Goal: Information Seeking & Learning: Learn about a topic

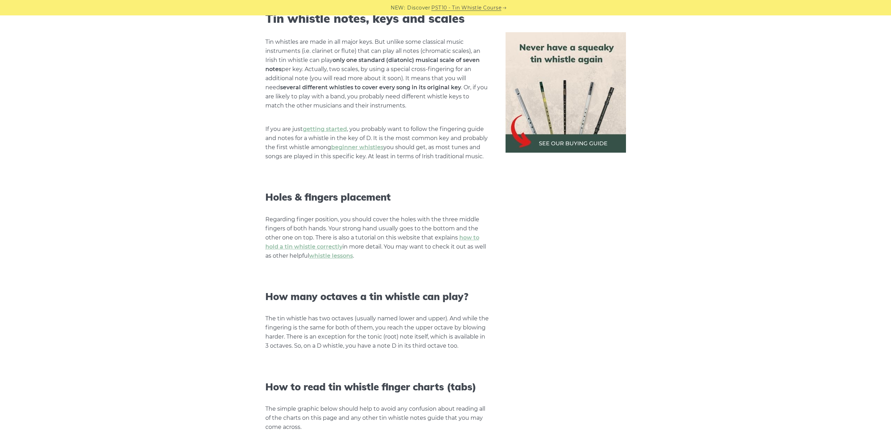
scroll to position [525, 0]
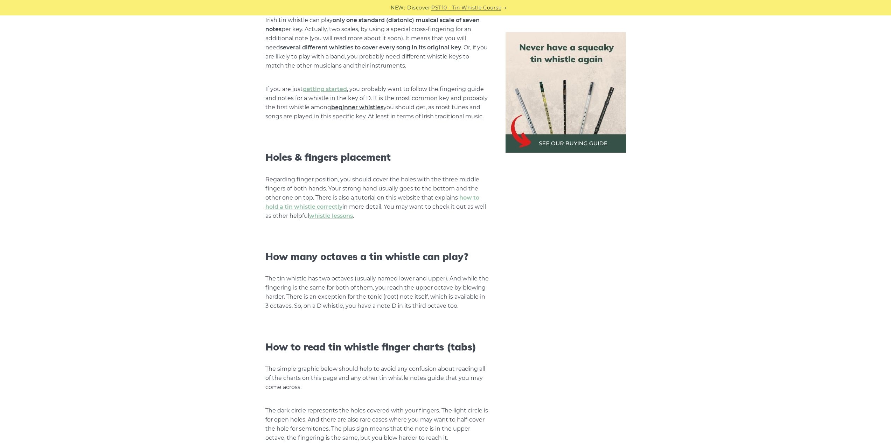
click at [350, 107] on link "beginner whistles" at bounding box center [357, 107] width 52 height 7
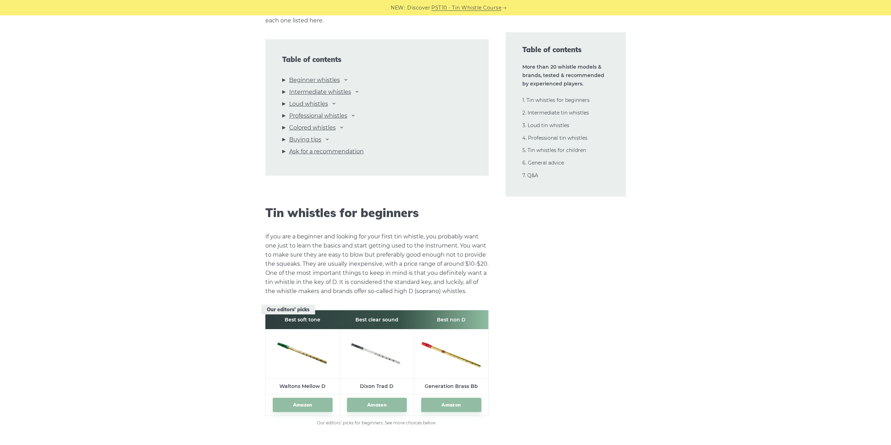
scroll to position [758, 0]
click at [339, 91] on link "Intermediate whistles" at bounding box center [320, 91] width 62 height 9
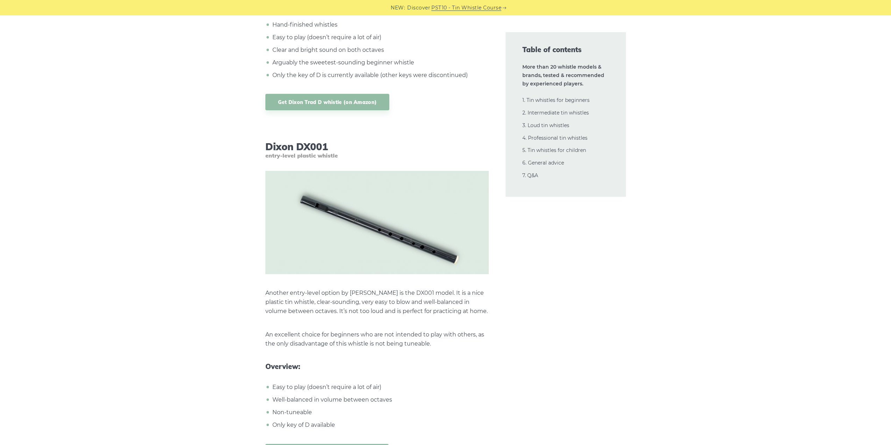
scroll to position [3342, 0]
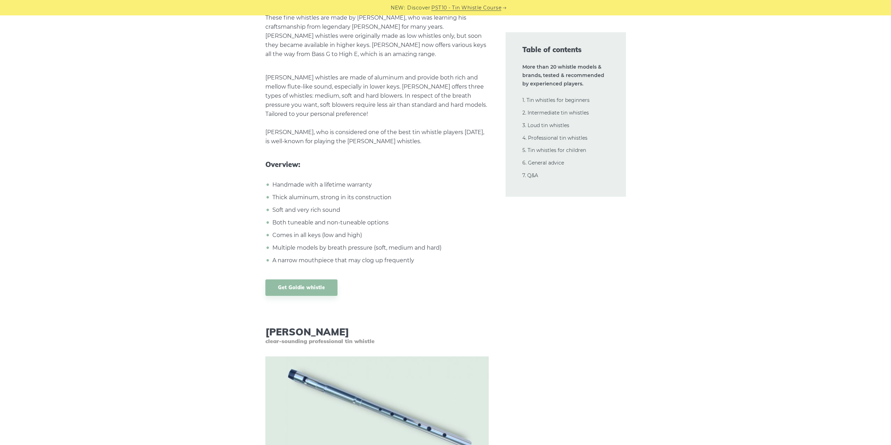
scroll to position [10324, 0]
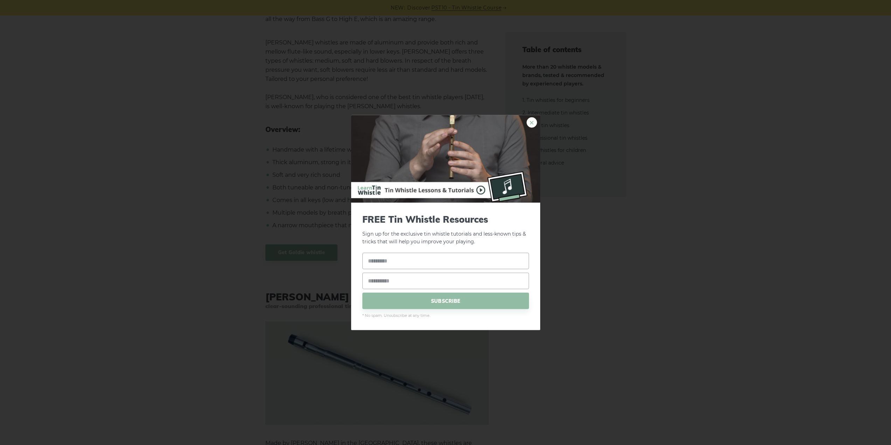
click at [530, 123] on link "×" at bounding box center [531, 122] width 10 height 10
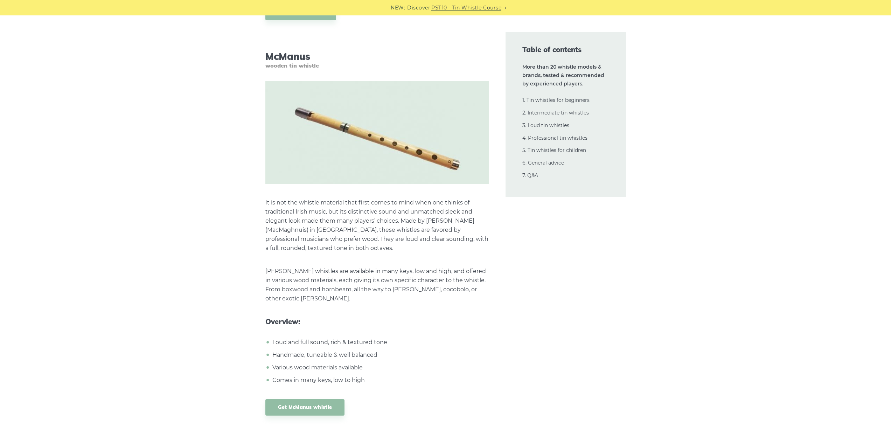
scroll to position [11082, 0]
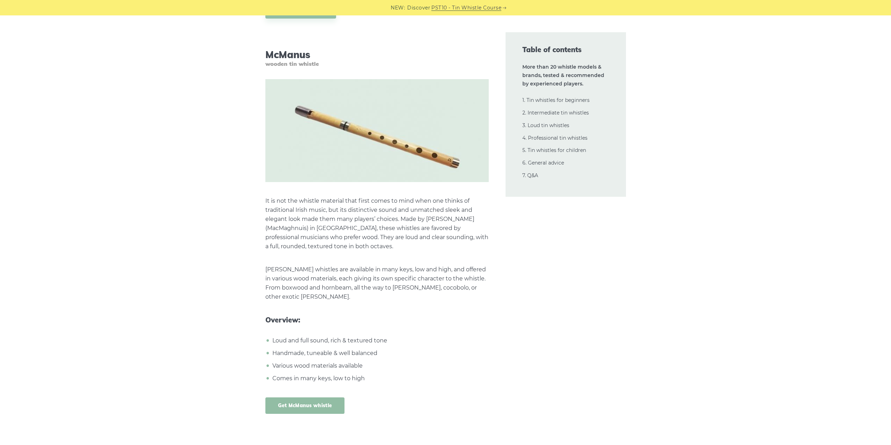
click at [288, 397] on link "Get McManus whistle" at bounding box center [304, 405] width 79 height 16
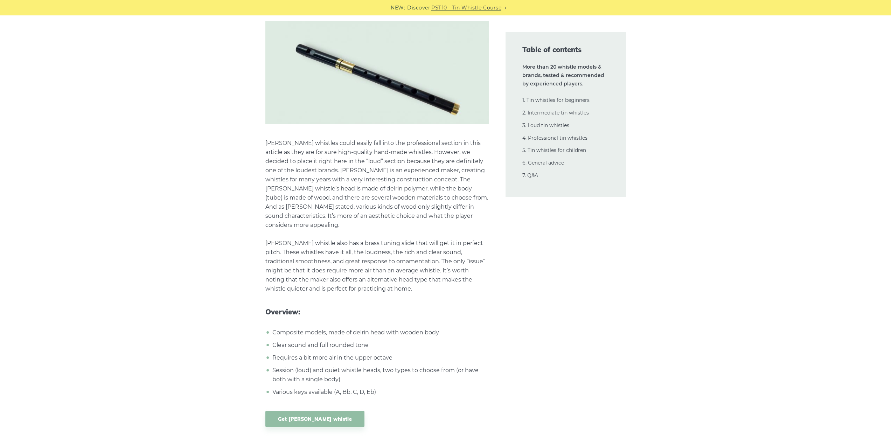
scroll to position [9507, 0]
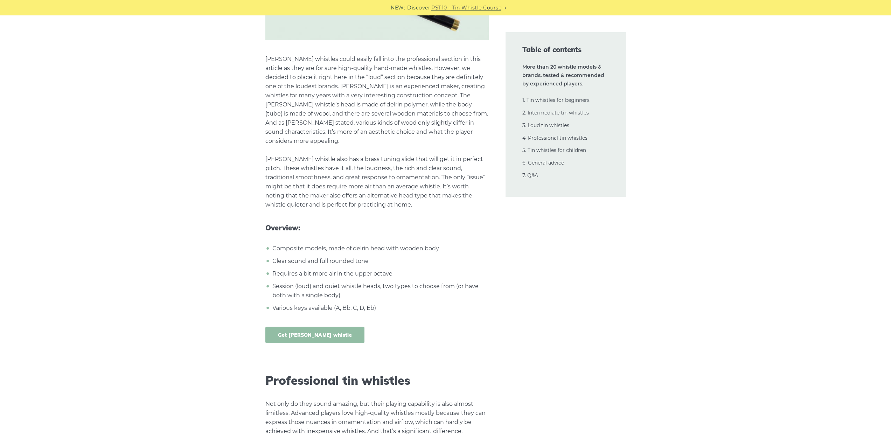
click at [306, 327] on link "Get Milligan whistle" at bounding box center [314, 335] width 99 height 16
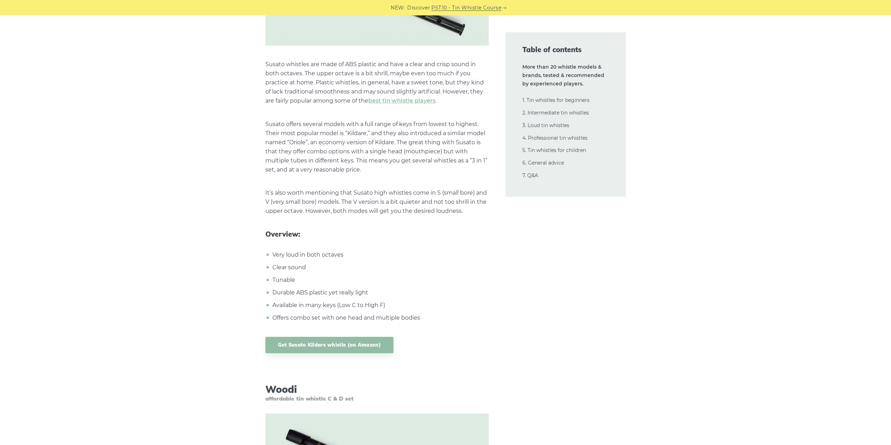
scroll to position [7932, 0]
click at [321, 336] on link "Get Susato Kildare whistle (on Amazon)" at bounding box center [329, 344] width 128 height 16
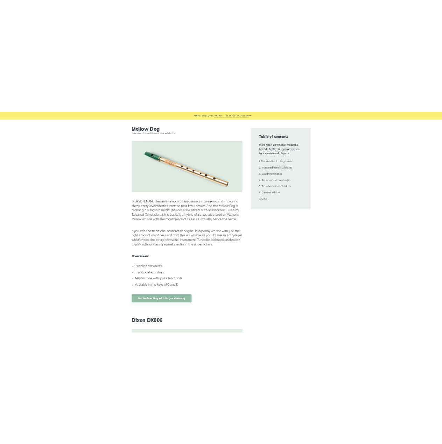
scroll to position [6416, 0]
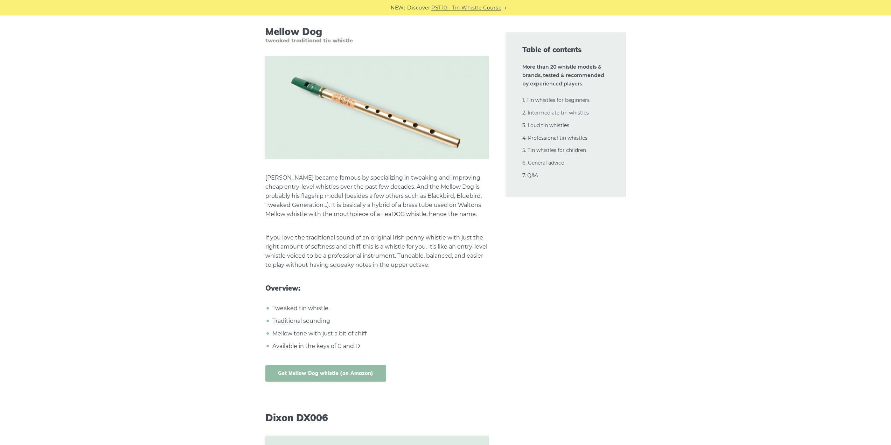
click at [332, 365] on link "Get Mellow Dog whistle (on Amazon)" at bounding box center [325, 373] width 121 height 16
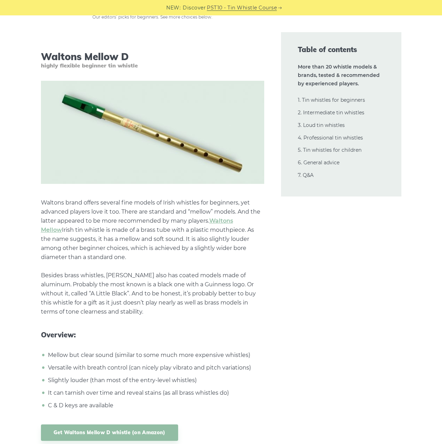
scroll to position [1166, 0]
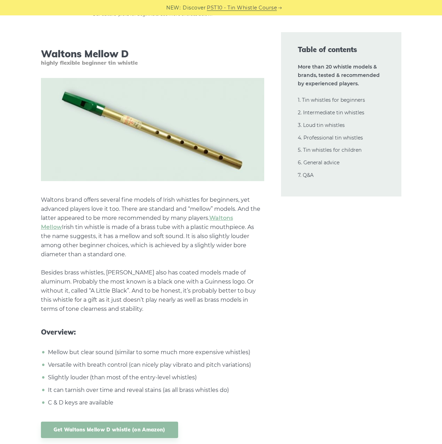
click at [132, 257] on p "Waltons brand offers several fine models of Irish whistles for beginners, yet a…" at bounding box center [152, 255] width 223 height 118
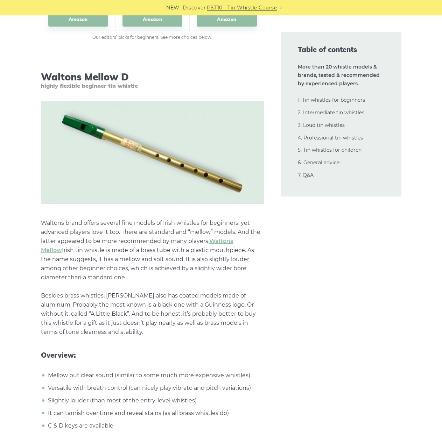
scroll to position [1225, 0]
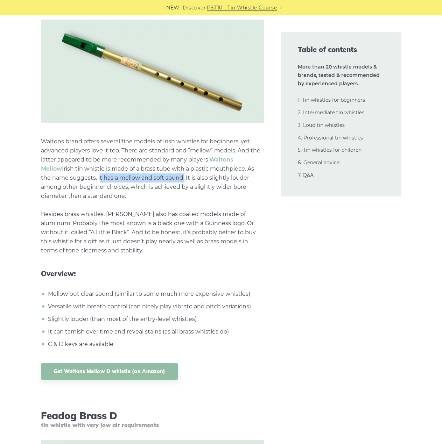
drag, startPoint x: 68, startPoint y: 176, endPoint x: 153, endPoint y: 178, distance: 85.1
click at [153, 178] on p "Waltons brand offers several fine models of Irish whistles for beginners, yet a…" at bounding box center [152, 196] width 223 height 118
click at [176, 170] on p "Waltons brand offers several fine models of Irish whistles for beginners, yet a…" at bounding box center [152, 196] width 223 height 118
drag, startPoint x: 154, startPoint y: 194, endPoint x: 120, endPoint y: 149, distance: 55.5
click at [120, 149] on p "Waltons brand offers several fine models of Irish whistles for beginners, yet a…" at bounding box center [152, 196] width 223 height 118
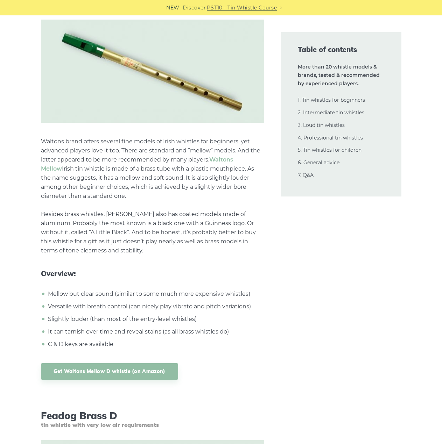
click at [118, 199] on p "Waltons brand offers several fine models of Irish whistles for beginners, yet a…" at bounding box center [152, 196] width 223 height 118
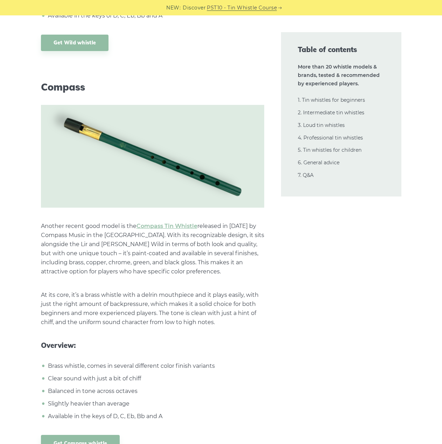
scroll to position [5833, 0]
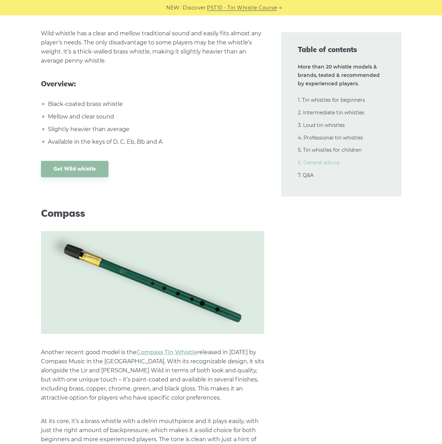
click at [320, 162] on link "6. General advice" at bounding box center [319, 163] width 42 height 6
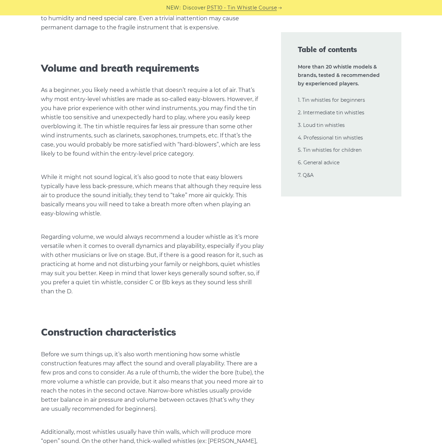
scroll to position [16109, 0]
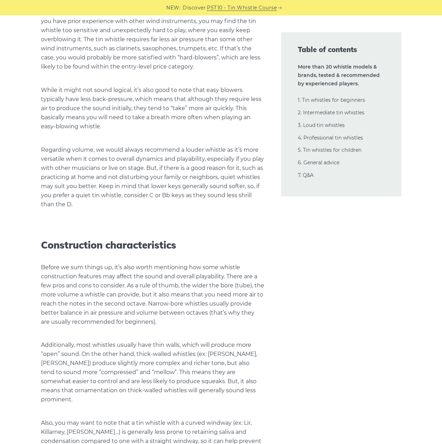
click at [156, 263] on p "Before we sum things up, it’s also worth mentioning how some whistle constructi…" at bounding box center [152, 295] width 223 height 64
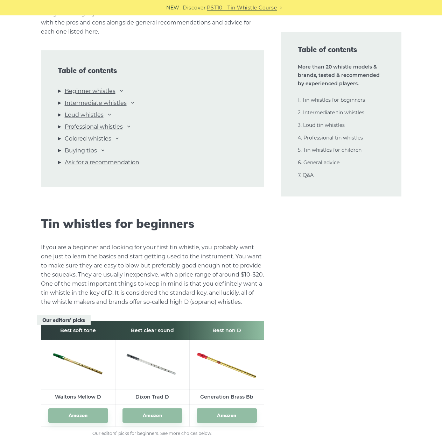
scroll to position [0, 0]
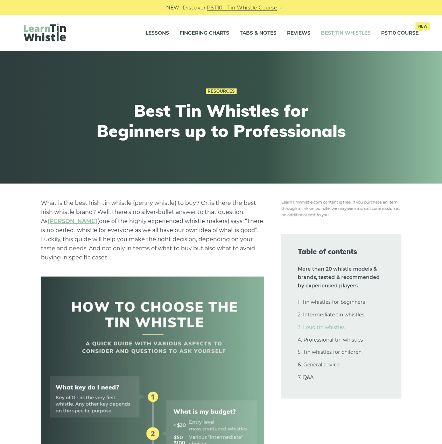
click at [328, 328] on link "3. Loud tin whistles" at bounding box center [321, 327] width 47 height 6
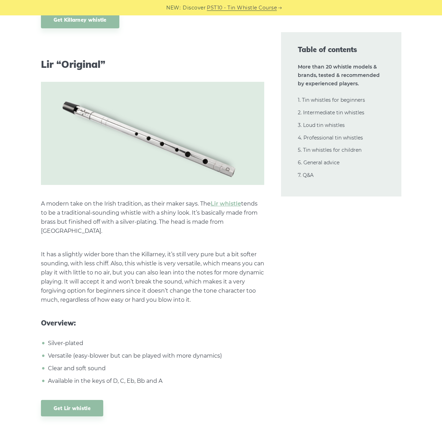
scroll to position [4978, 0]
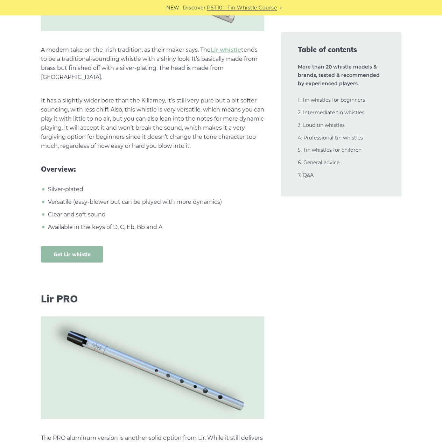
click at [72, 246] on link "Get Lir whistle" at bounding box center [72, 254] width 63 height 16
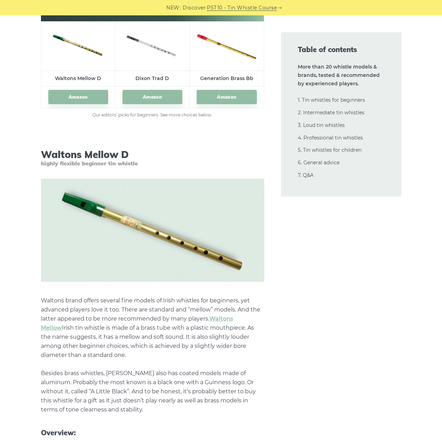
scroll to position [0, 0]
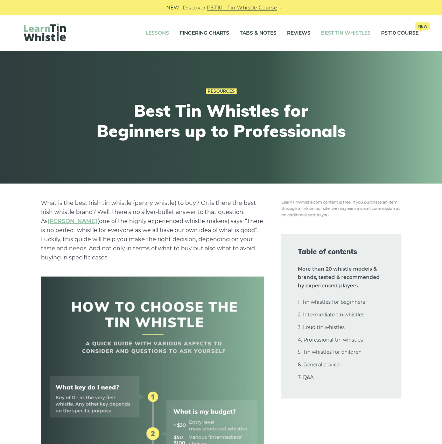
click at [159, 34] on link "Lessons" at bounding box center [157, 32] width 23 height 17
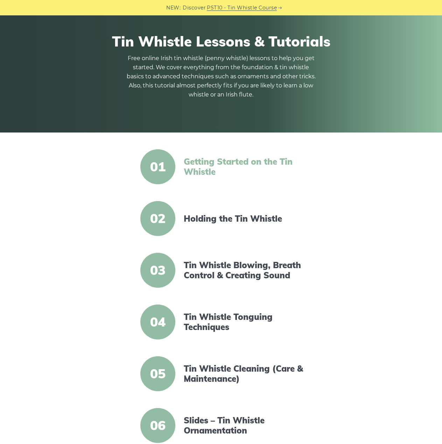
scroll to position [58, 0]
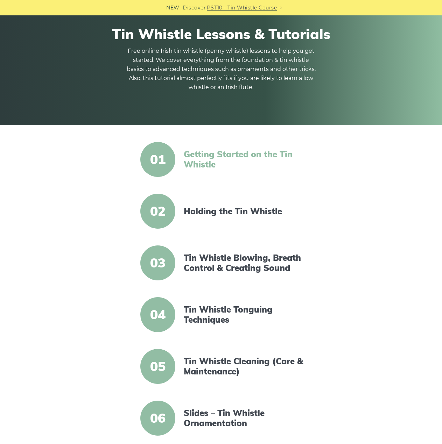
click at [214, 162] on link "Getting Started on the Tin Whistle" at bounding box center [244, 159] width 120 height 20
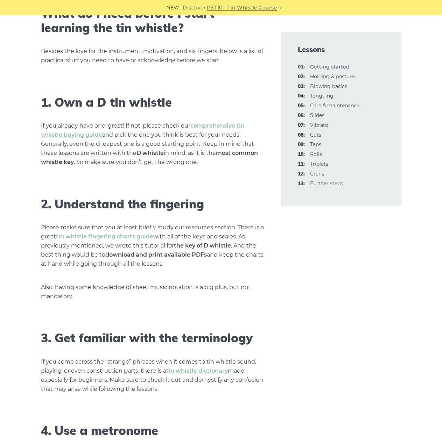
scroll to position [408, 0]
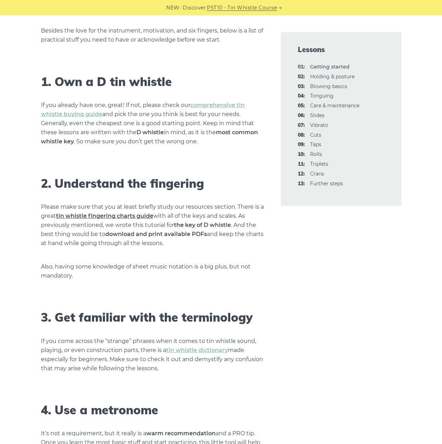
drag, startPoint x: 87, startPoint y: 211, endPoint x: 73, endPoint y: 216, distance: 15.2
click at [73, 216] on link "tin whistle fingering charts guide" at bounding box center [104, 216] width 97 height 7
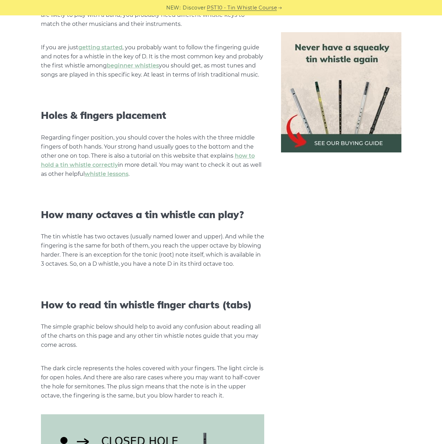
scroll to position [583, 0]
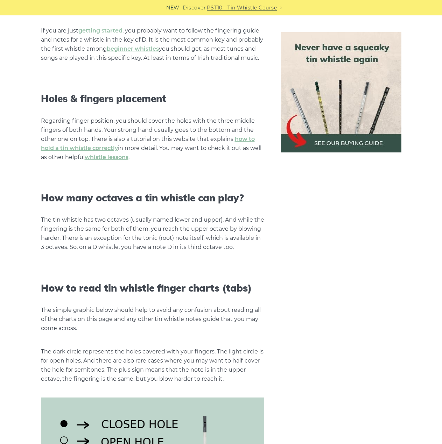
drag, startPoint x: 93, startPoint y: 140, endPoint x: 80, endPoint y: 141, distance: 13.0
drag, startPoint x: 80, startPoint y: 141, endPoint x: 316, endPoint y: 194, distance: 241.8
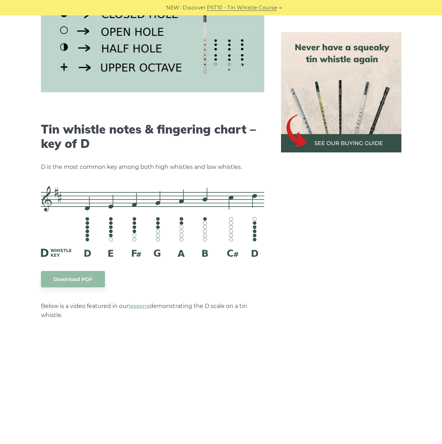
scroll to position [991, 0]
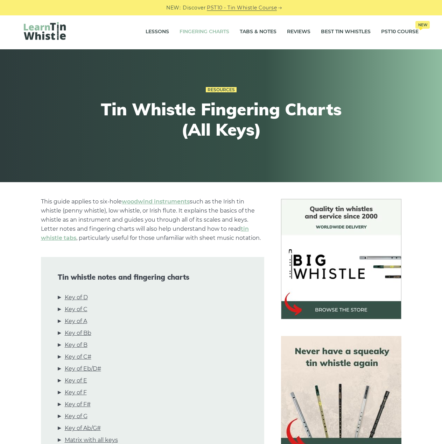
scroll to position [0, 0]
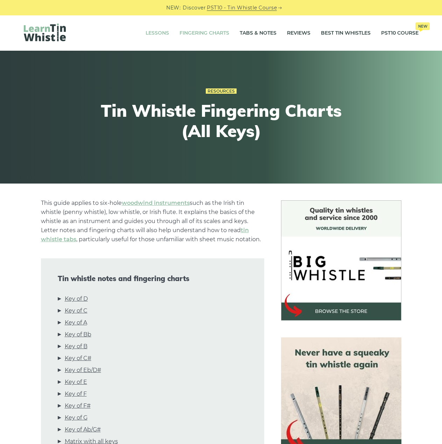
click at [162, 33] on link "Lessons" at bounding box center [157, 32] width 23 height 17
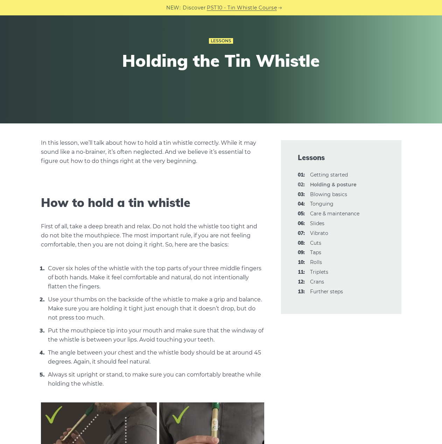
scroll to position [58, 0]
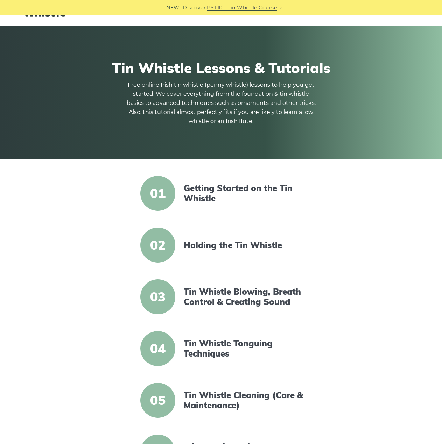
scroll to position [58, 0]
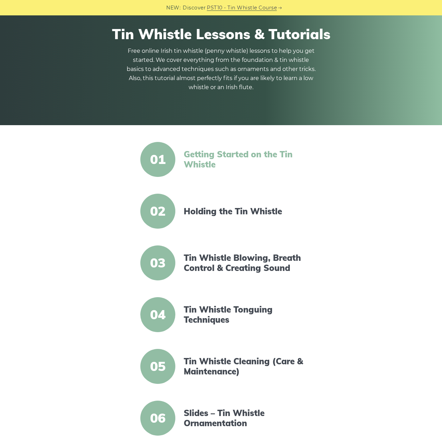
click at [201, 152] on link "Getting Started on the Tin Whistle" at bounding box center [244, 159] width 120 height 20
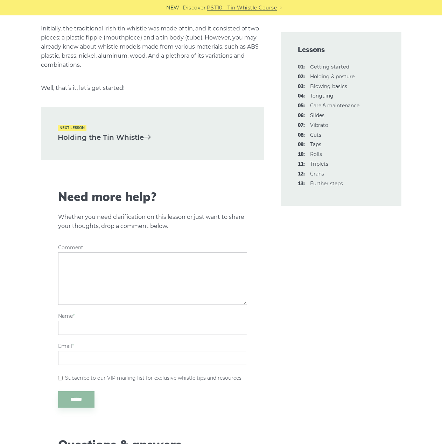
scroll to position [1516, 0]
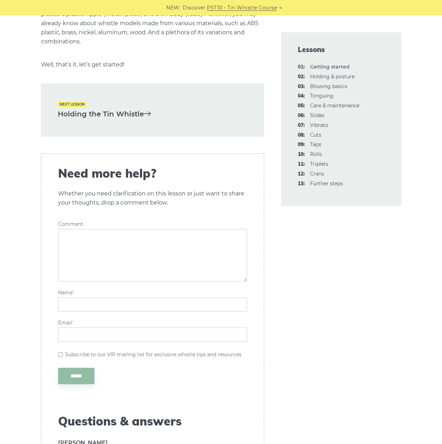
click at [126, 90] on div "Next lesson Holding the Tin Whistle" at bounding box center [152, 110] width 223 height 53
click at [88, 108] on link "Holding the Tin Whistle" at bounding box center [153, 114] width 190 height 12
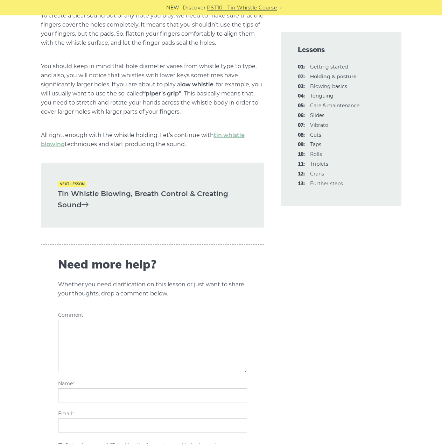
scroll to position [971, 0]
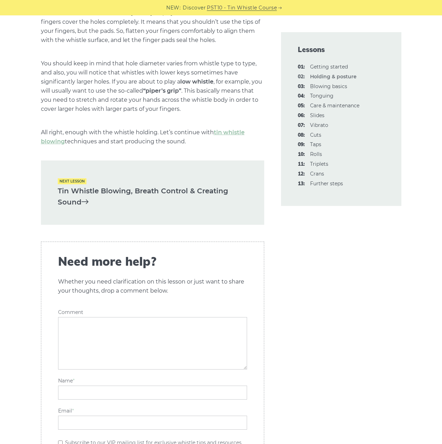
click at [140, 192] on link "Tin Whistle Blowing, Breath Control & Creating Sound" at bounding box center [153, 196] width 190 height 23
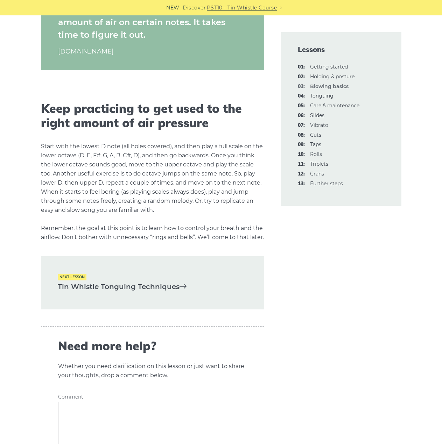
scroll to position [1341, 0]
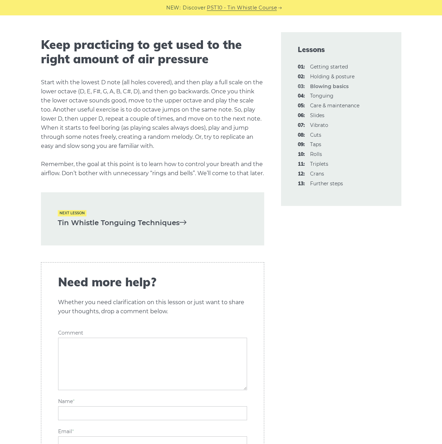
click at [110, 229] on link "Tin Whistle Tonguing Techniques" at bounding box center [153, 223] width 190 height 12
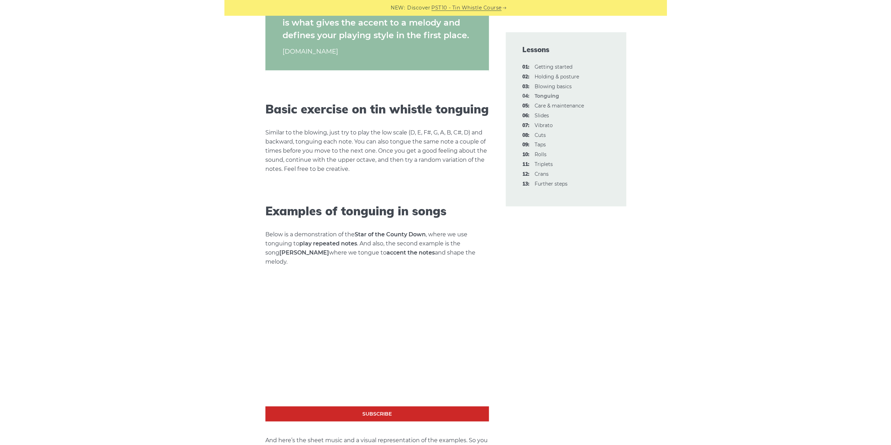
scroll to position [875, 0]
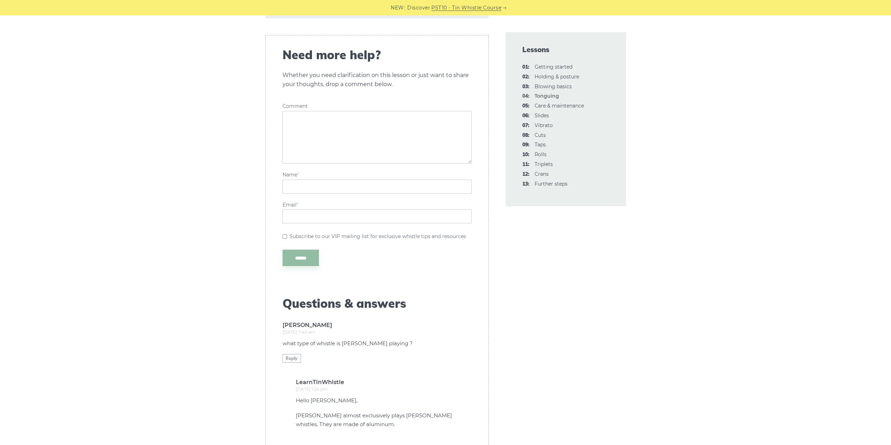
scroll to position [2333, 0]
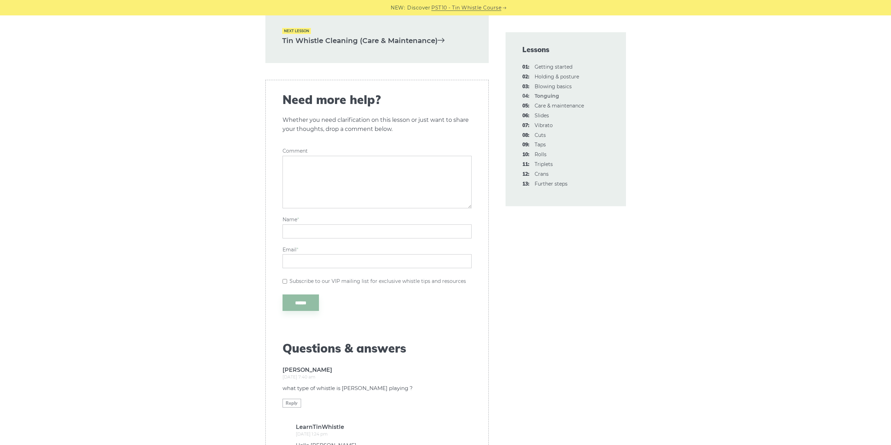
click at [292, 185] on textarea "Comment" at bounding box center [376, 182] width 189 height 52
click at [410, 163] on textarea "**********" at bounding box center [376, 182] width 189 height 52
click at [442, 161] on textarea "**********" at bounding box center [376, 182] width 189 height 52
click at [416, 165] on textarea "**********" at bounding box center [376, 182] width 189 height 52
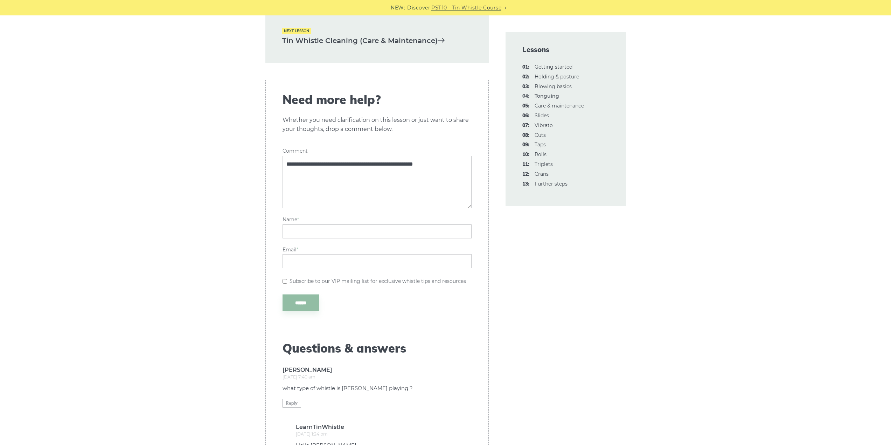
click at [442, 162] on textarea "**********" at bounding box center [376, 182] width 189 height 52
click at [324, 189] on textarea "**********" at bounding box center [376, 182] width 189 height 52
click at [370, 191] on textarea "**********" at bounding box center [376, 182] width 189 height 52
type textarea "**********"
click at [363, 233] on input "Name *" at bounding box center [376, 231] width 189 height 14
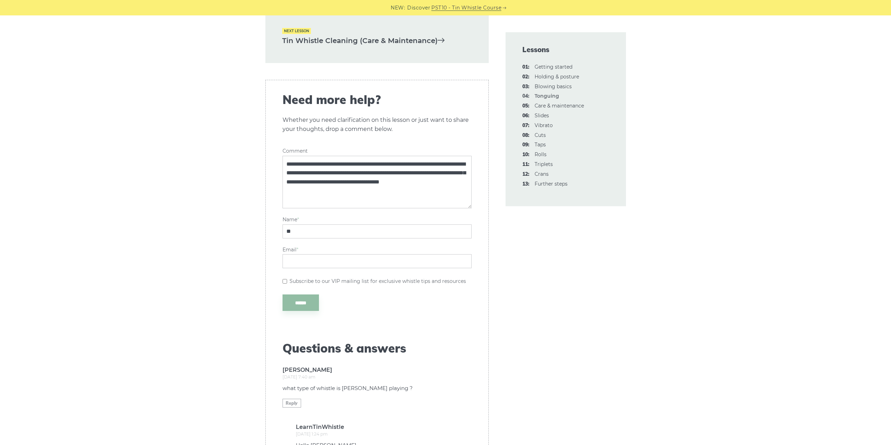
type input "*"
type input "**********"
click at [302, 261] on input "Email *" at bounding box center [376, 261] width 189 height 14
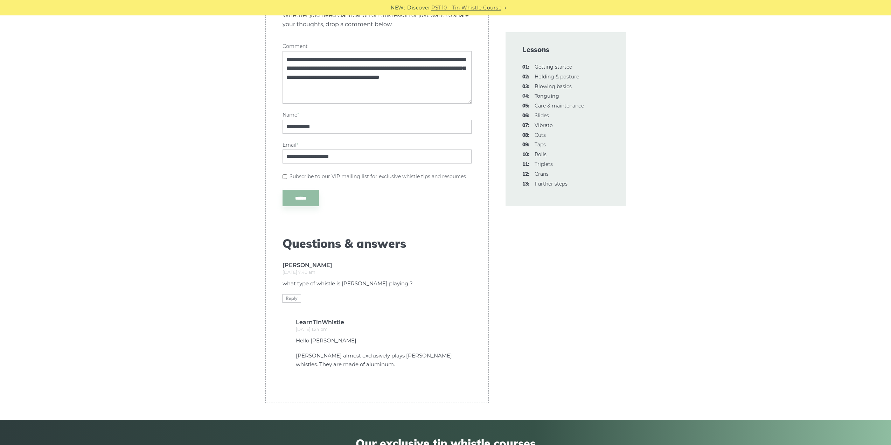
scroll to position [2450, 0]
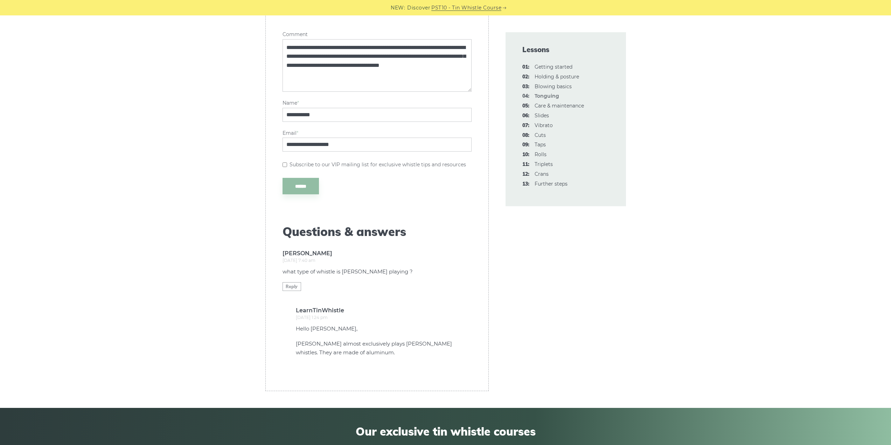
type input "**********"
click at [308, 188] on input "******" at bounding box center [300, 186] width 36 height 16
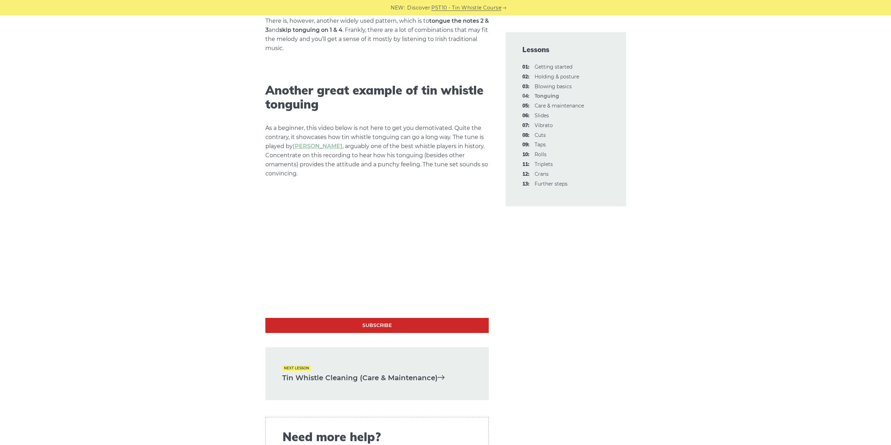
scroll to position [2000, 0]
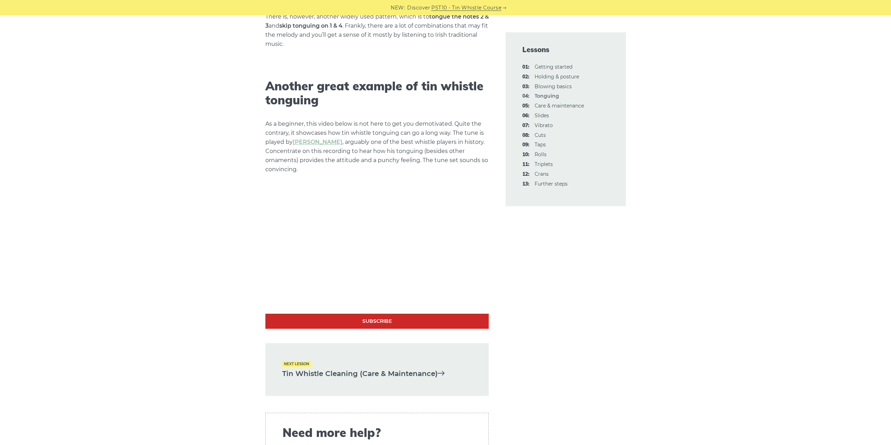
click at [341, 371] on link "Tin Whistle Cleaning (Care & Maintenance)" at bounding box center [377, 374] width 190 height 12
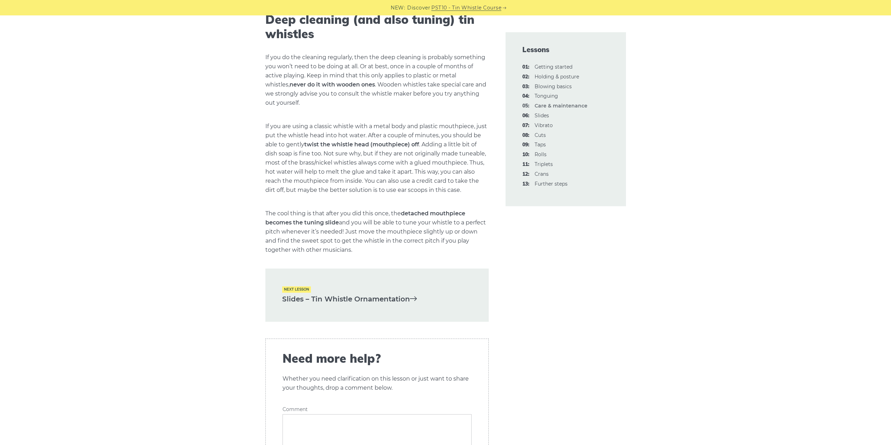
scroll to position [933, 0]
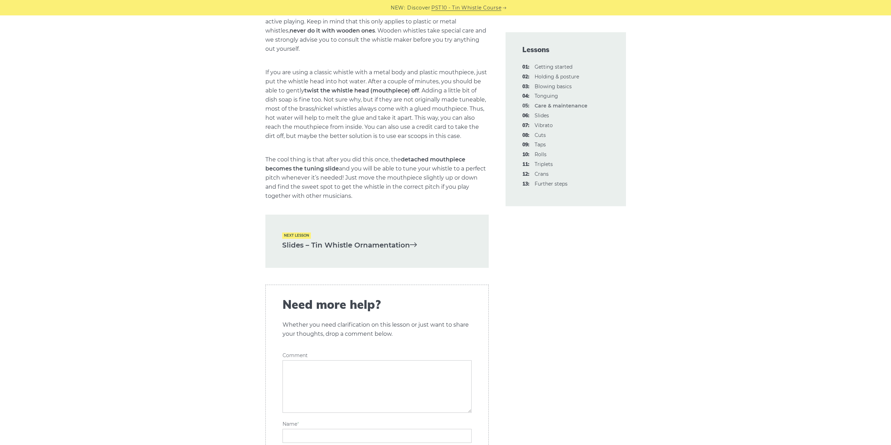
click at [340, 251] on link "Slides – Tin Whistle Ornamentation" at bounding box center [377, 245] width 190 height 12
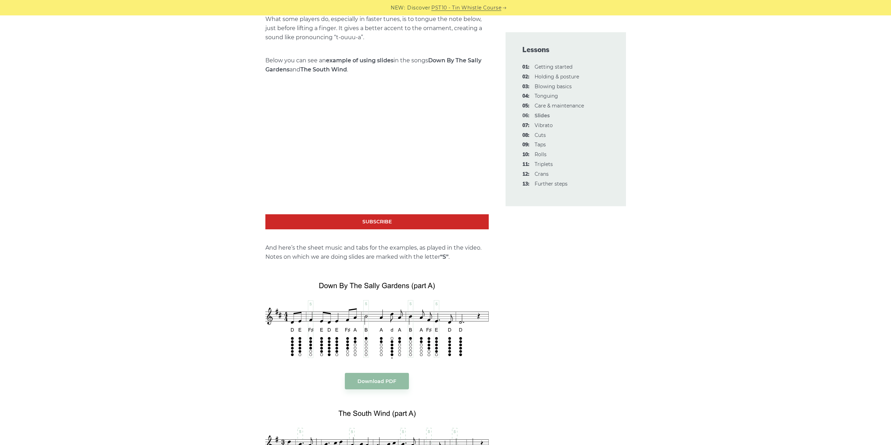
scroll to position [583, 0]
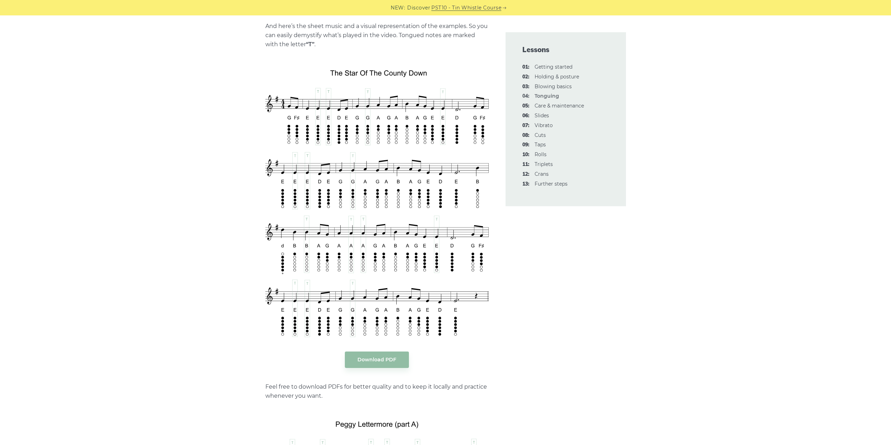
scroll to position [1184, 0]
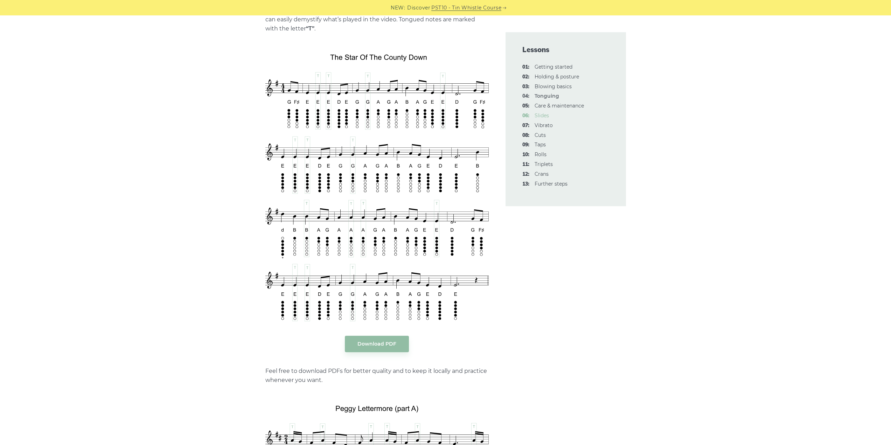
click at [543, 114] on link "06: Slides" at bounding box center [541, 115] width 14 height 6
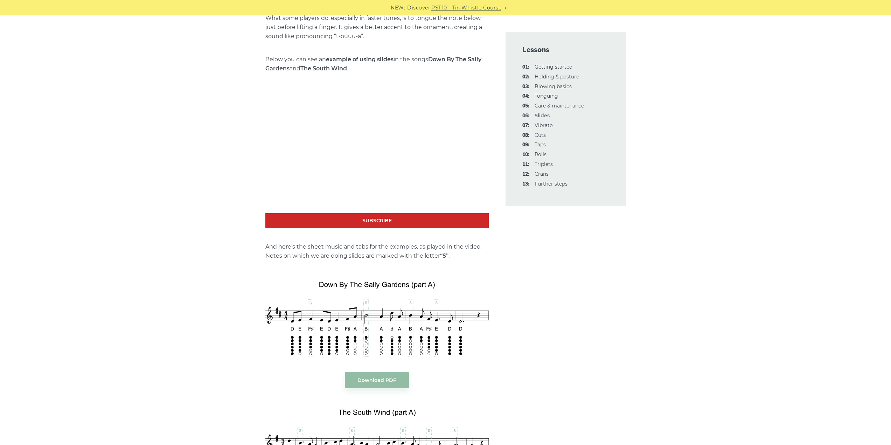
scroll to position [583, 0]
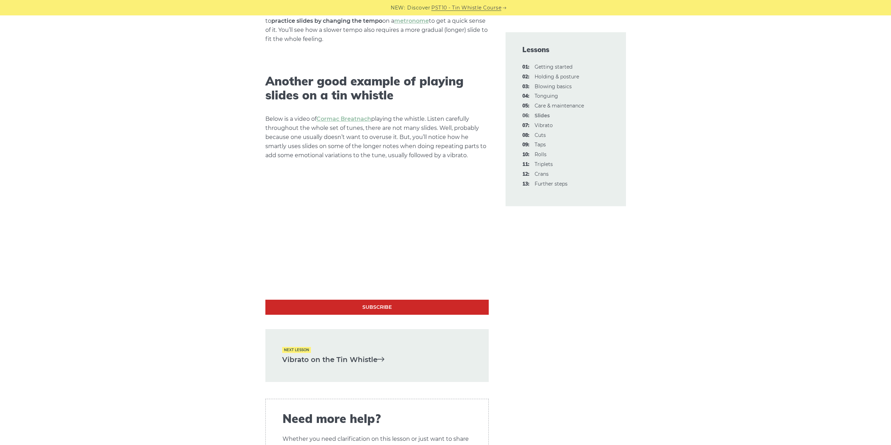
scroll to position [1458, 0]
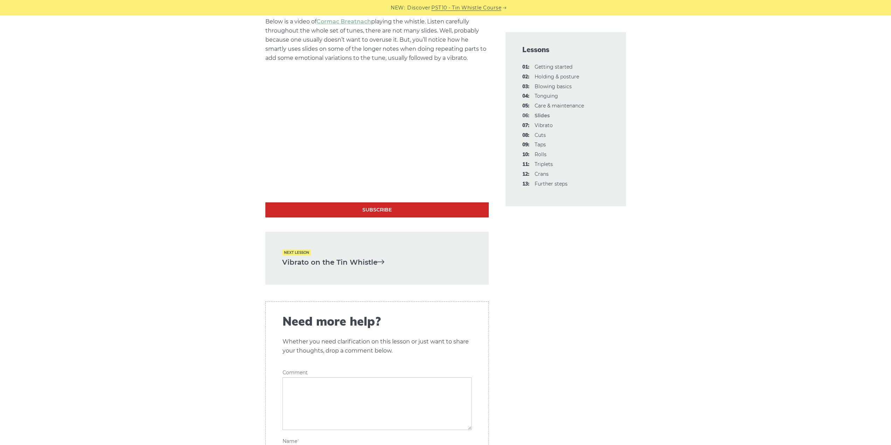
click at [338, 257] on link "Vibrato on the Tin Whistle" at bounding box center [377, 263] width 190 height 12
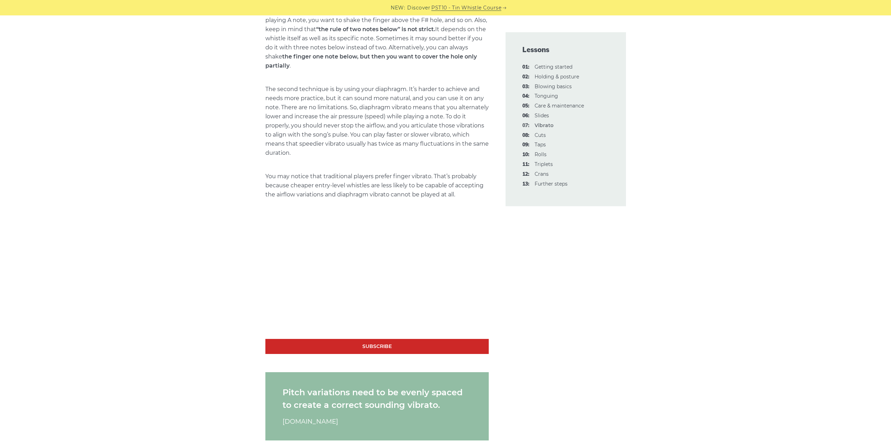
scroll to position [525, 0]
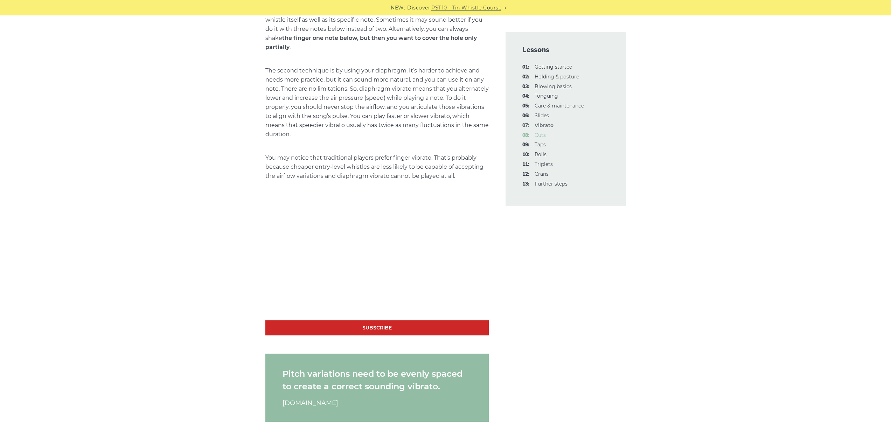
click at [542, 136] on link "08: Cuts" at bounding box center [539, 135] width 11 height 6
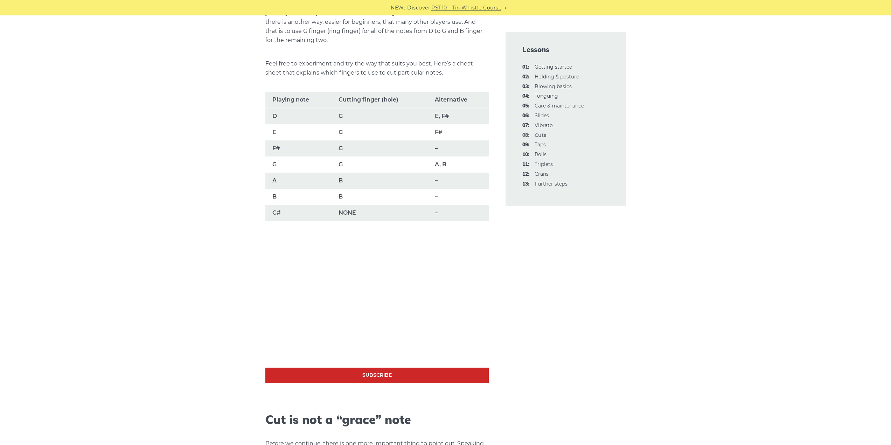
scroll to position [175, 0]
